Goal: Task Accomplishment & Management: Use online tool/utility

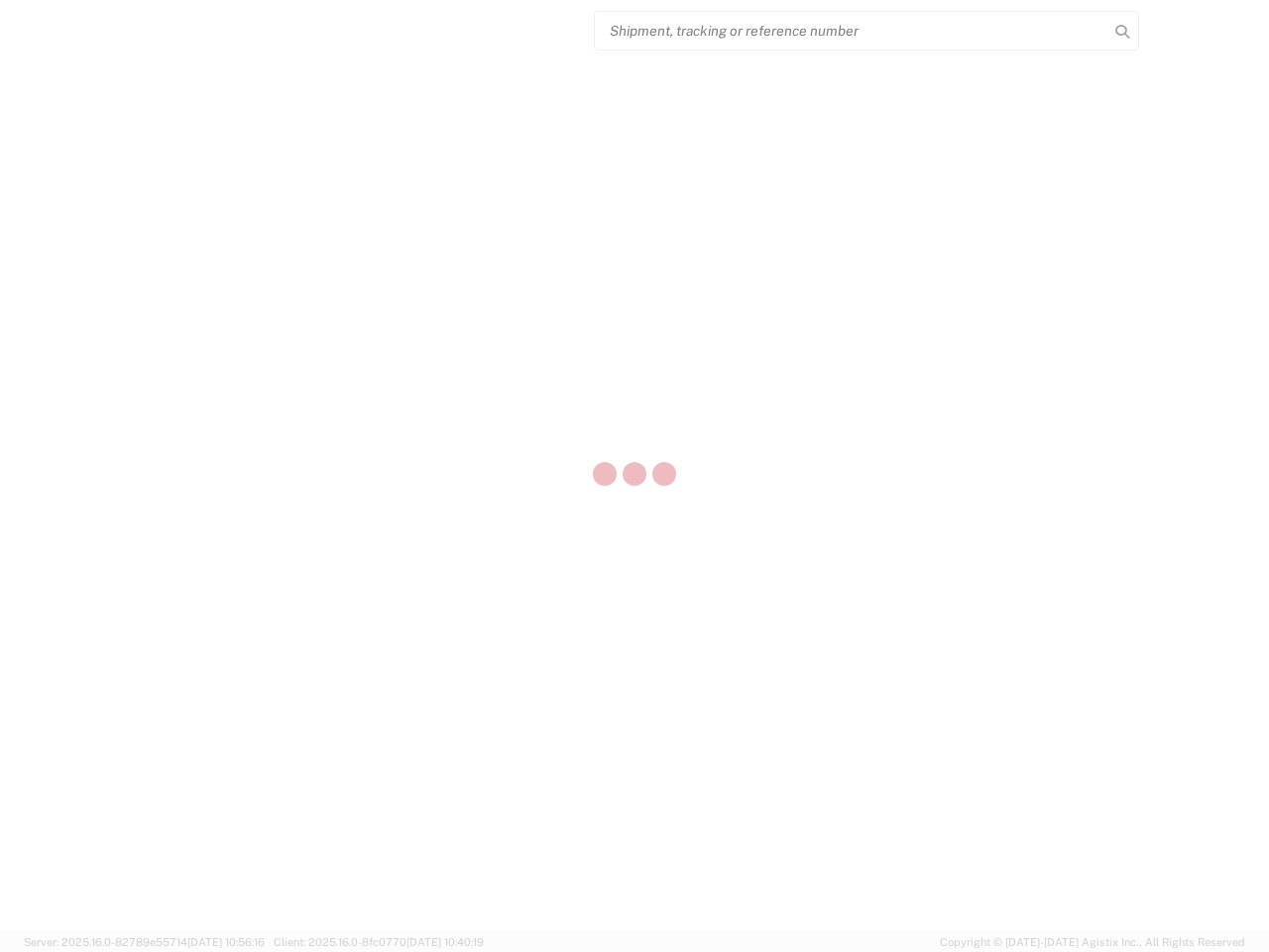
select select "US"
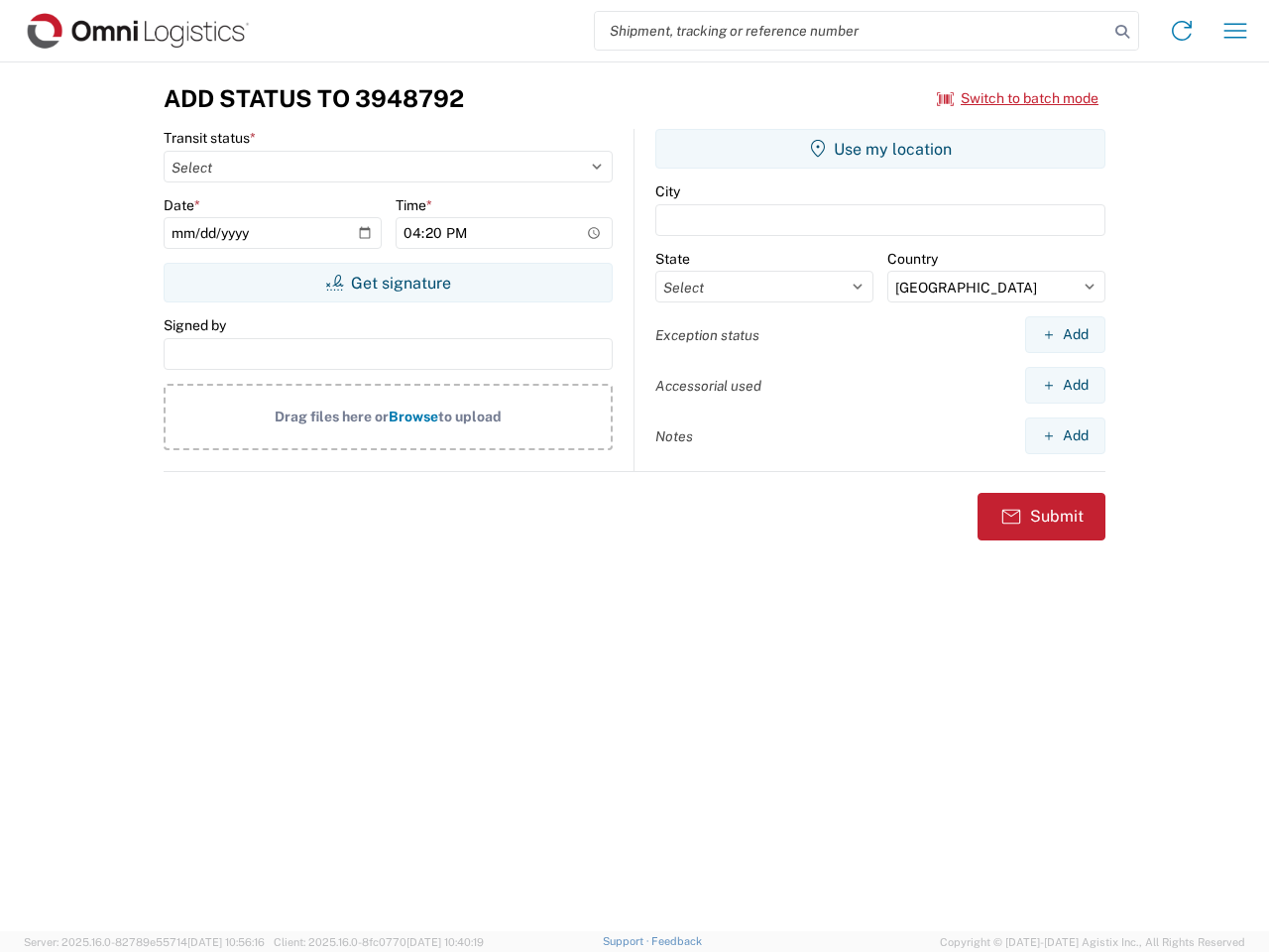
click at [852, 31] on input "search" at bounding box center [852, 31] width 514 height 38
click at [1123, 32] on icon at bounding box center [1123, 32] width 28 height 28
click at [1182, 31] on icon at bounding box center [1182, 31] width 32 height 32
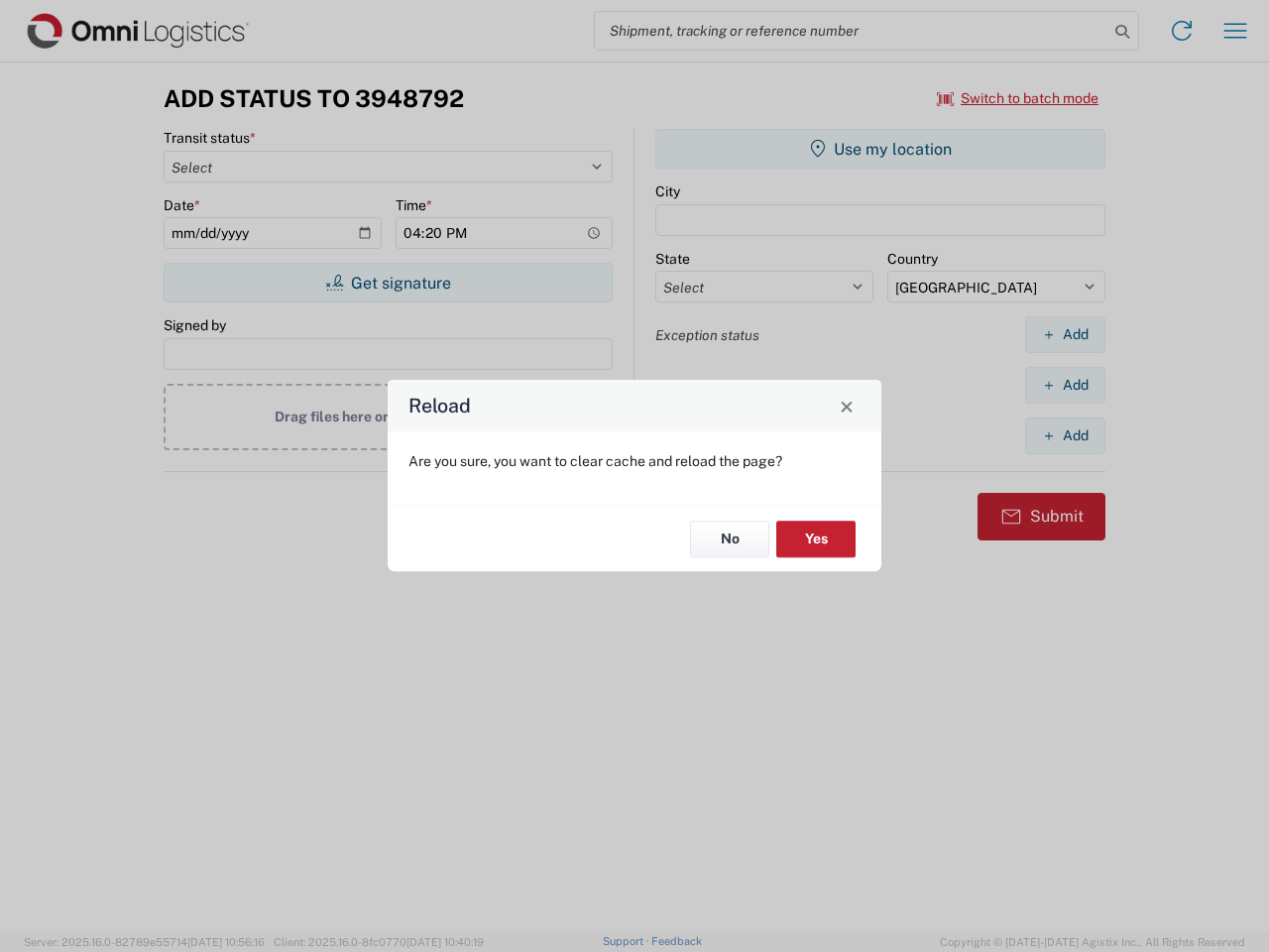
click at [1235, 31] on div "Reload Are you sure, you want to clear cache and reload the page? No Yes" at bounding box center [634, 476] width 1269 height 952
click at [1018, 99] on div "Reload Are you sure, you want to clear cache and reload the page? No Yes" at bounding box center [634, 476] width 1269 height 952
click at [387, 283] on div "Reload Are you sure, you want to clear cache and reload the page? No Yes" at bounding box center [634, 476] width 1269 height 952
click at [881, 148] on div "Reload Are you sure, you want to clear cache and reload the page? No Yes" at bounding box center [634, 476] width 1269 height 952
click at [1065, 334] on div "Reload Are you sure, you want to clear cache and reload the page? No Yes" at bounding box center [634, 476] width 1269 height 952
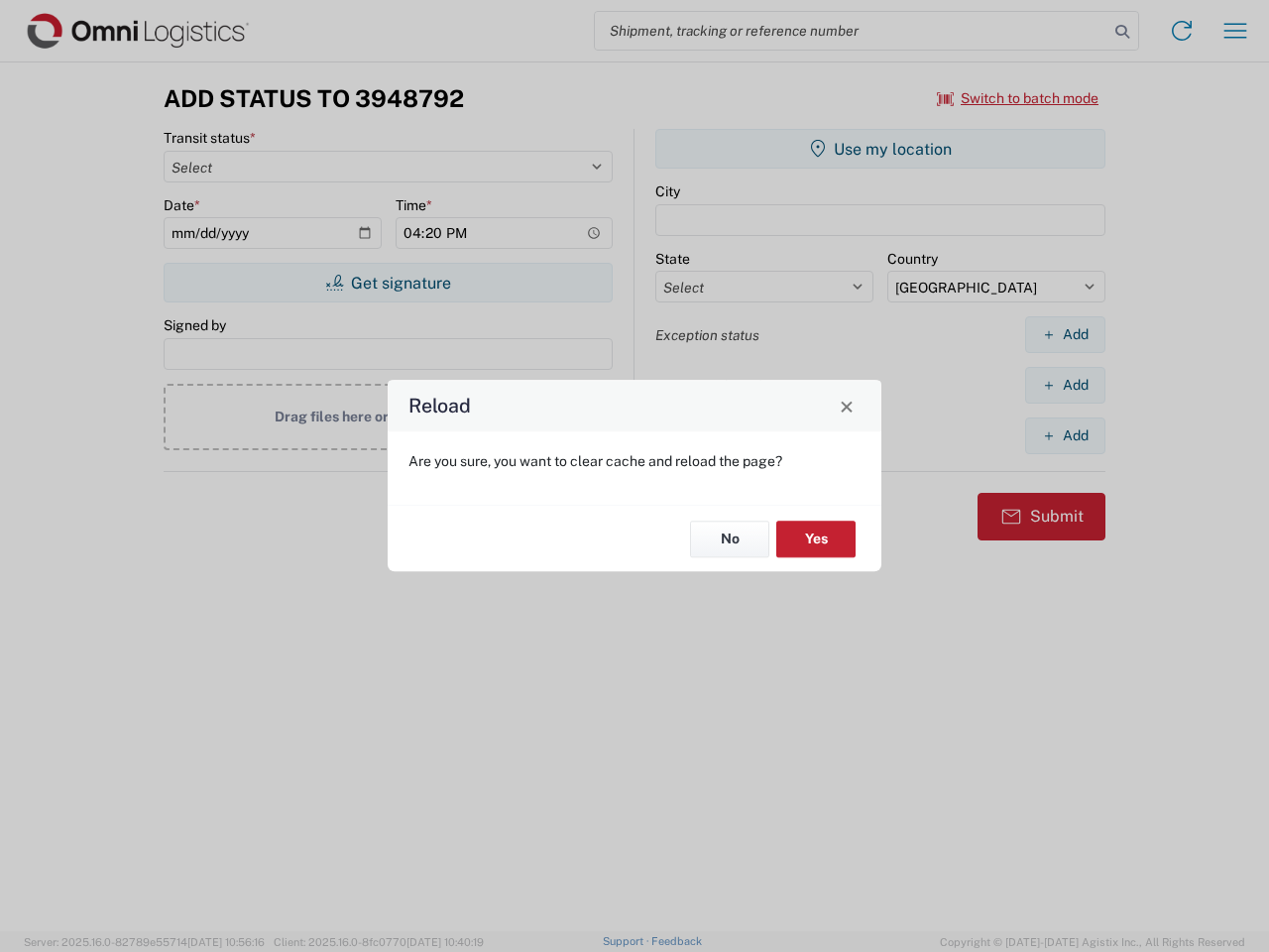
click at [1065, 384] on div "Reload Are you sure, you want to clear cache and reload the page? No Yes" at bounding box center [634, 476] width 1269 height 952
click at [1065, 435] on div "Reload Are you sure, you want to clear cache and reload the page? No Yes" at bounding box center [634, 476] width 1269 height 952
